Goal: Task Accomplishment & Management: Complete application form

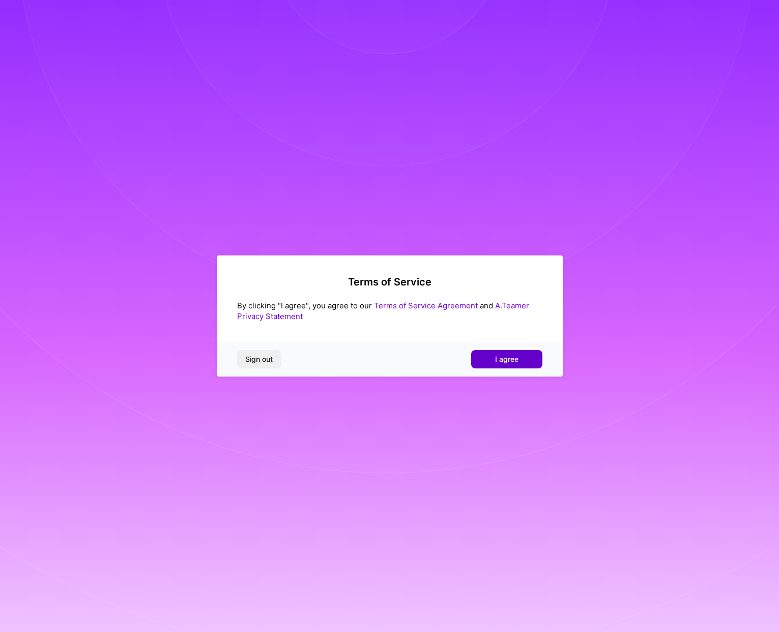
click at [502, 359] on span "I agree" at bounding box center [506, 359] width 23 height 10
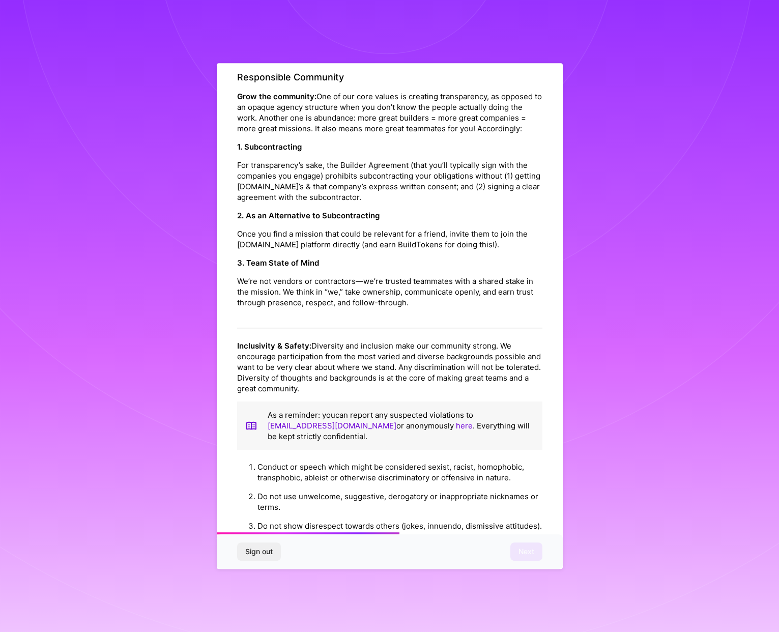
scroll to position [934, 0]
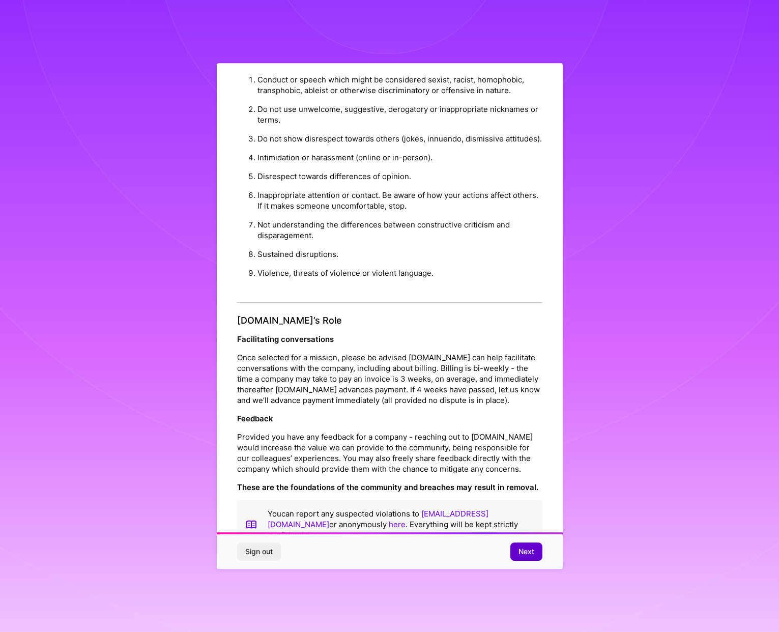
click at [526, 553] on span "Next" at bounding box center [526, 551] width 16 height 10
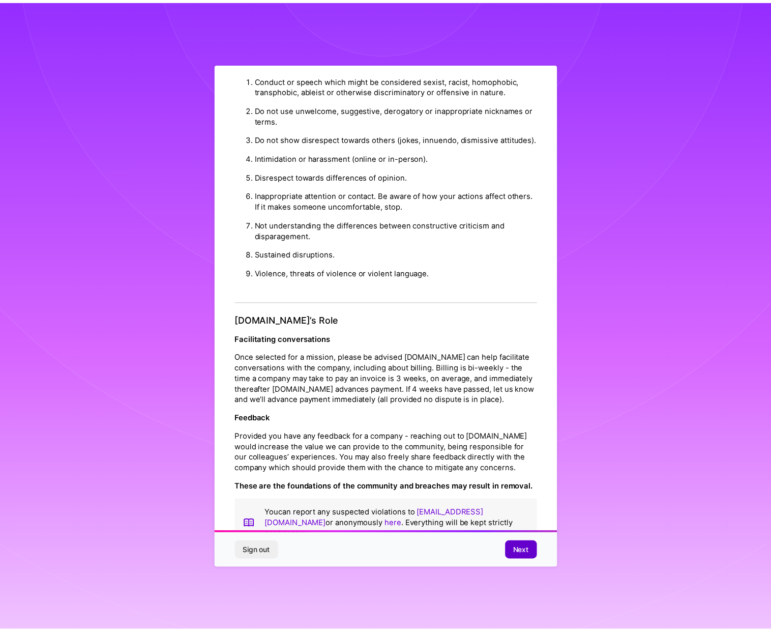
scroll to position [0, 0]
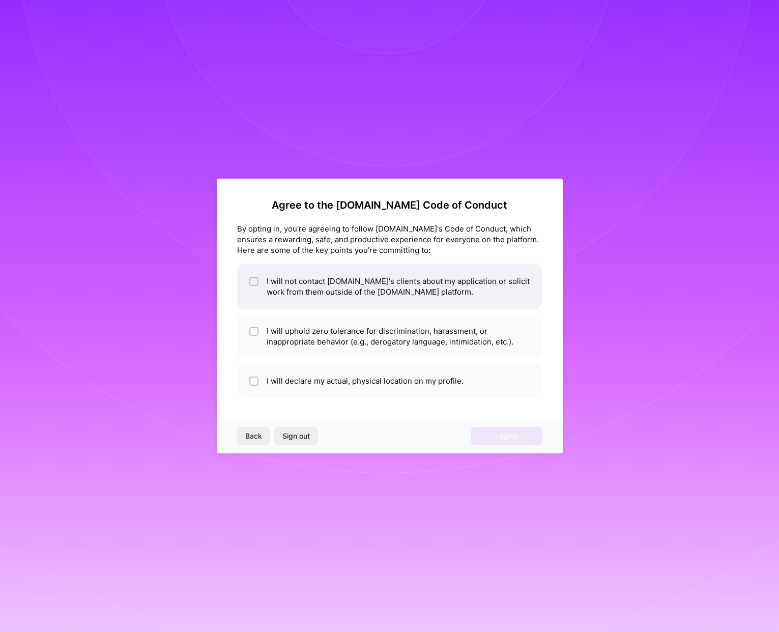
click at [252, 280] on input "checkbox" at bounding box center [254, 281] width 7 height 7
checkbox input "true"
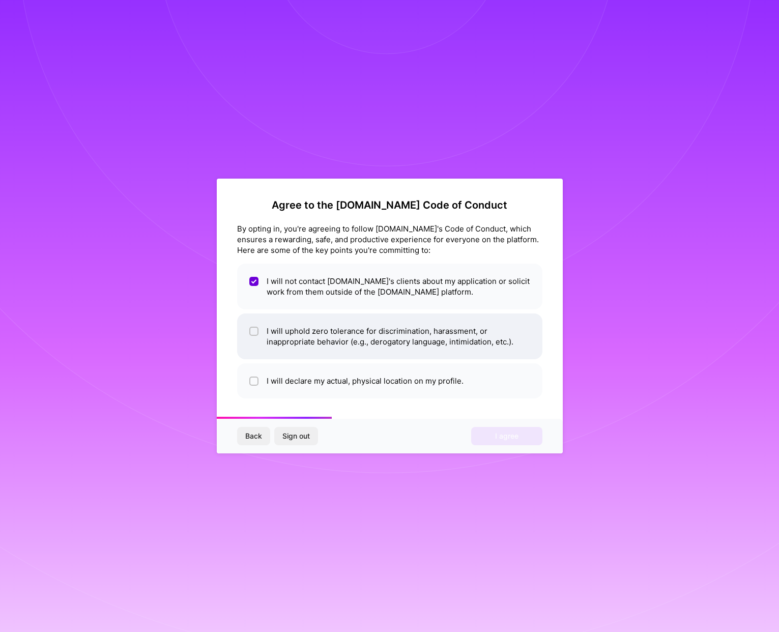
click at [254, 330] on input "checkbox" at bounding box center [254, 331] width 7 height 7
checkbox input "true"
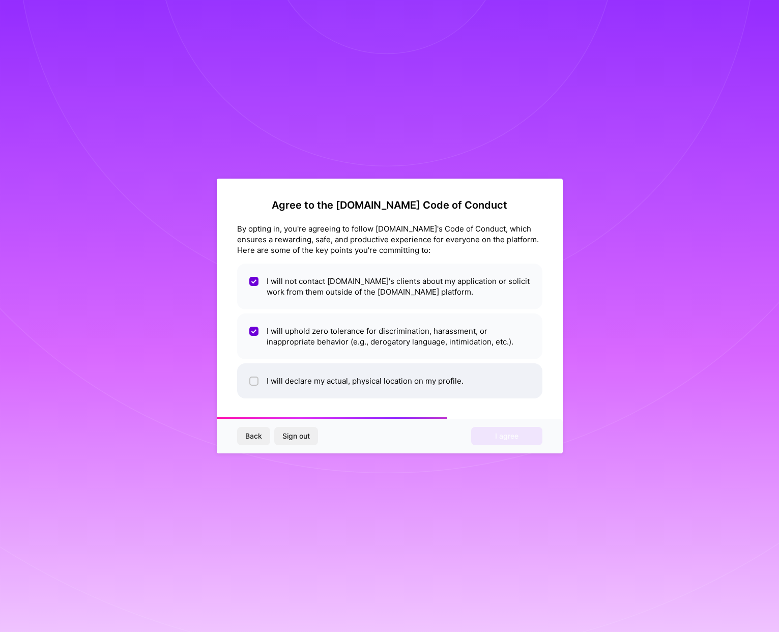
click at [256, 377] on div at bounding box center [253, 381] width 9 height 9
checkbox input "true"
click at [516, 433] on span "I agree" at bounding box center [506, 436] width 23 height 10
